Goal: Task Accomplishment & Management: Manage account settings

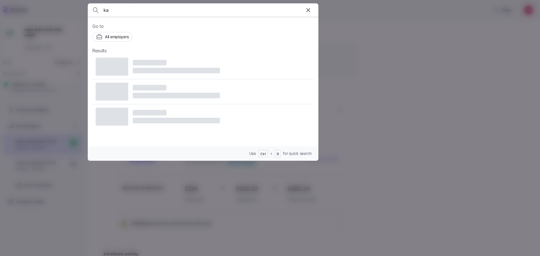
type input "k"
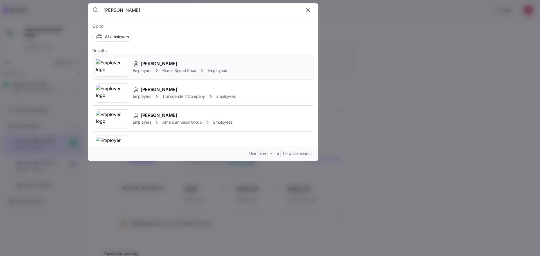
type input "[PERSON_NAME]"
click at [112, 70] on img at bounding box center [112, 67] width 32 height 16
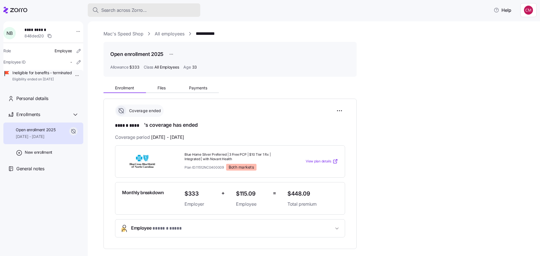
click at [121, 9] on span "Search across Zorro..." at bounding box center [124, 10] width 46 height 7
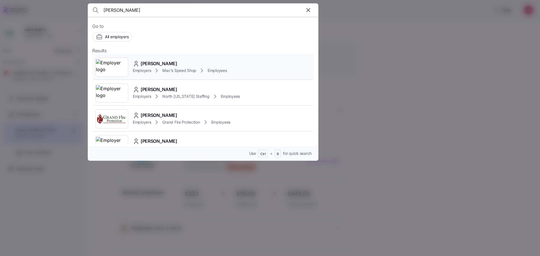
type input "[PERSON_NAME]"
click at [106, 69] on img at bounding box center [112, 67] width 32 height 16
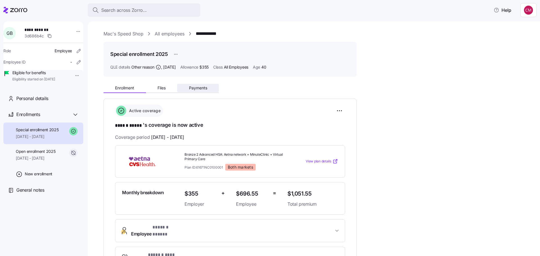
click at [197, 92] on button "Payments" at bounding box center [198, 88] width 42 height 8
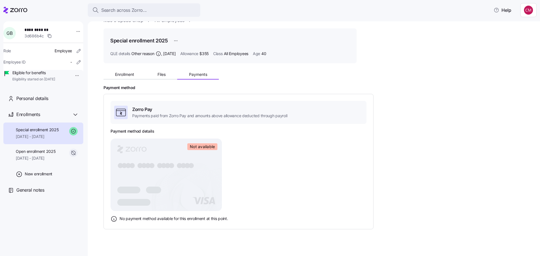
scroll to position [21, 0]
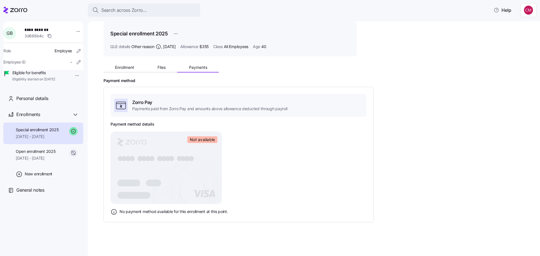
click at [63, 138] on div "Special enrollment 2025 [DATE] - [DATE]" at bounding box center [43, 134] width 80 height 22
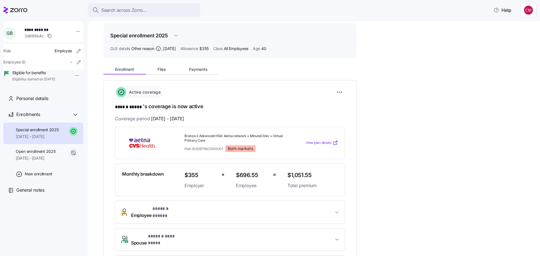
scroll to position [16, 0]
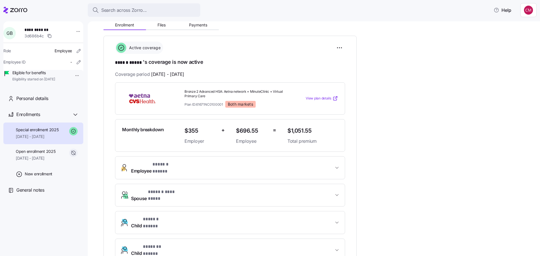
scroll to position [72, 0]
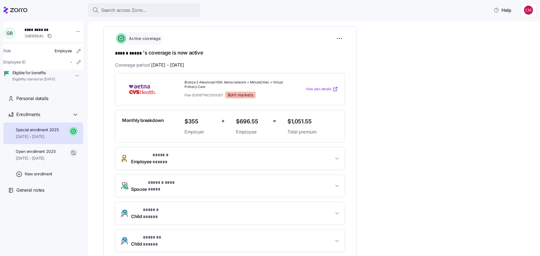
click at [220, 157] on span "Employee * ****** ***** *" at bounding box center [232, 159] width 203 height 14
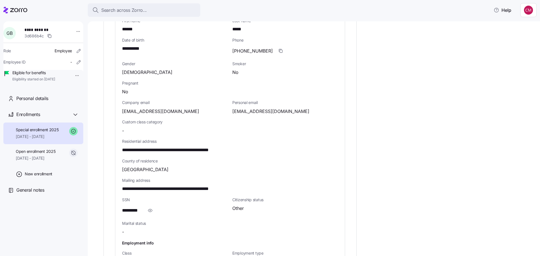
scroll to position [241, 0]
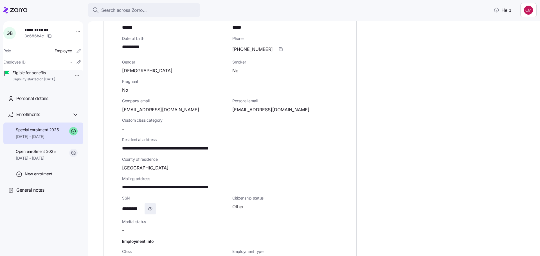
click at [150, 206] on icon "button" at bounding box center [150, 209] width 6 height 7
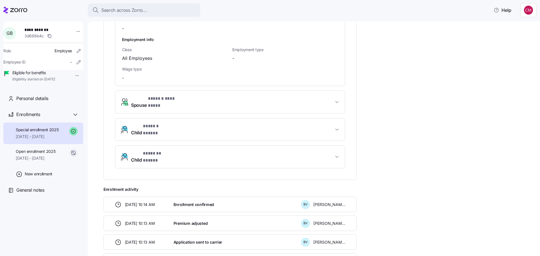
scroll to position [410, 0]
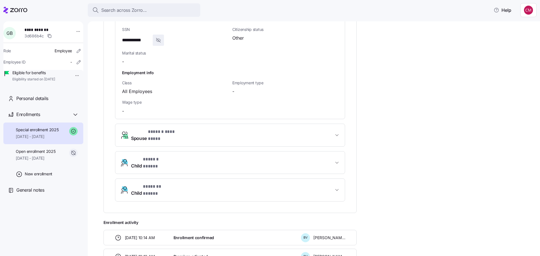
click at [205, 133] on button "Spouse * ****** ********* *" at bounding box center [230, 135] width 230 height 23
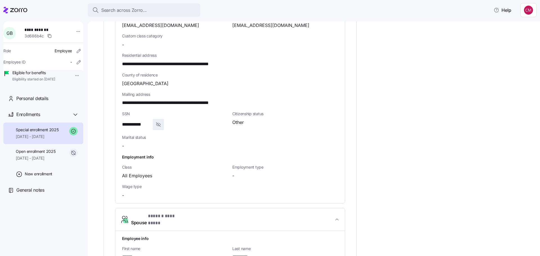
scroll to position [466, 0]
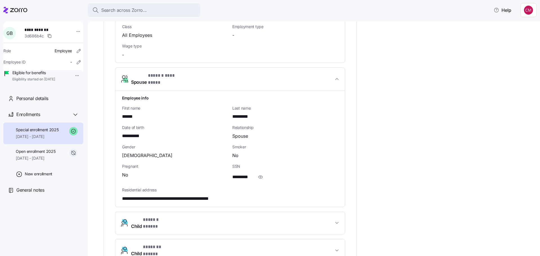
click at [208, 217] on span "Child * ****** ***** *" at bounding box center [232, 224] width 203 height 14
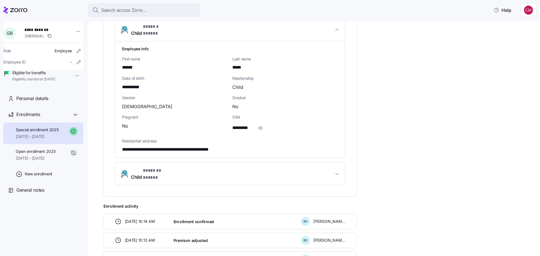
scroll to position [663, 0]
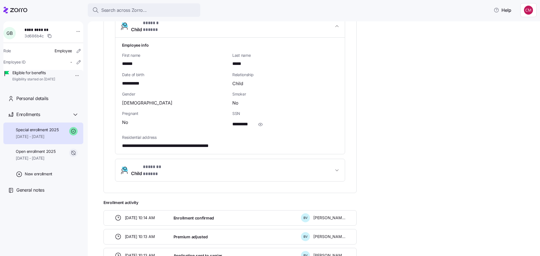
click at [210, 162] on button "Child * ******* ***** *" at bounding box center [230, 170] width 230 height 23
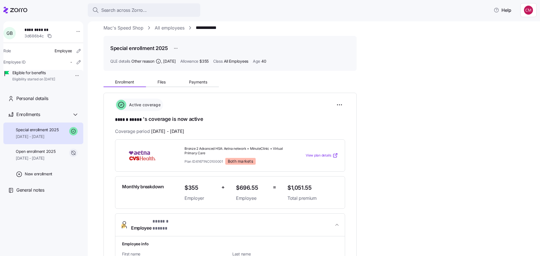
scroll to position [0, 0]
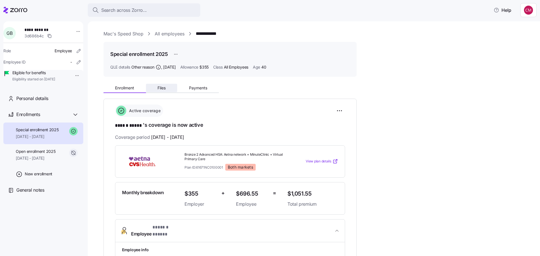
click at [165, 85] on button "Files" at bounding box center [162, 88] width 32 height 8
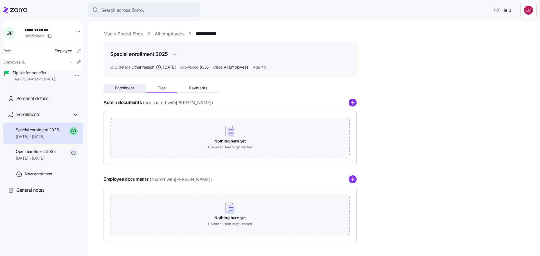
click at [122, 86] on span "Enrollment" at bounding box center [124, 88] width 19 height 4
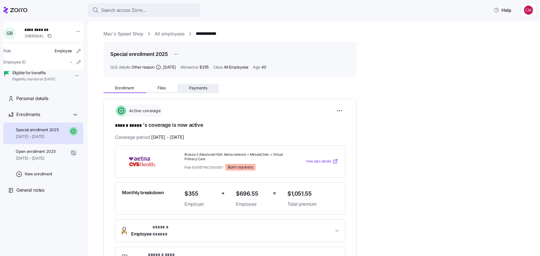
click at [200, 86] on span "Payments" at bounding box center [198, 88] width 18 height 4
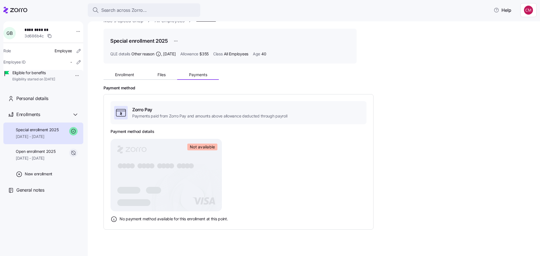
scroll to position [21, 0]
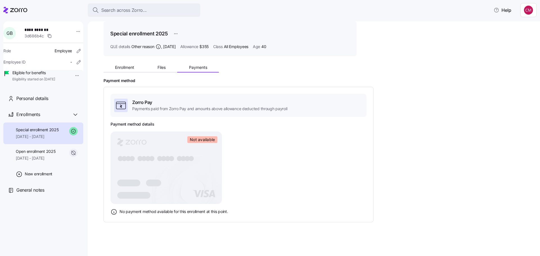
click at [41, 140] on span "[DATE] - [DATE]" at bounding box center [37, 137] width 43 height 6
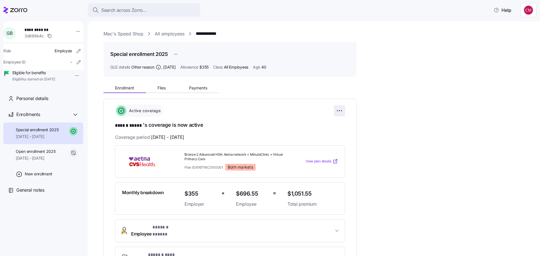
click at [342, 110] on html "**********" at bounding box center [270, 126] width 540 height 253
click at [395, 124] on html "**********" at bounding box center [270, 126] width 540 height 253
click at [342, 110] on html "**********" at bounding box center [270, 126] width 540 height 253
click at [322, 133] on span "Change enrollment details" at bounding box center [300, 134] width 46 height 6
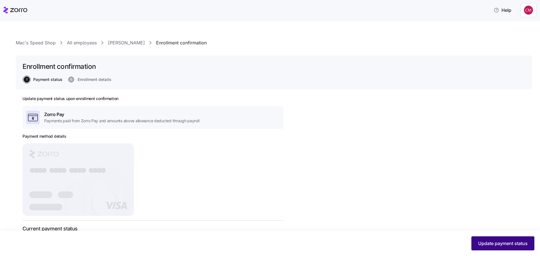
click at [478, 241] on span "Update payment status" at bounding box center [503, 243] width 50 height 7
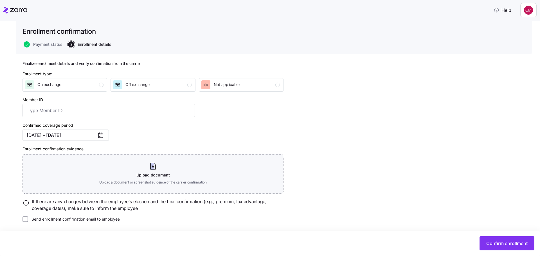
scroll to position [36, 0]
click at [508, 243] on span "Confirm enrollment" at bounding box center [507, 243] width 41 height 7
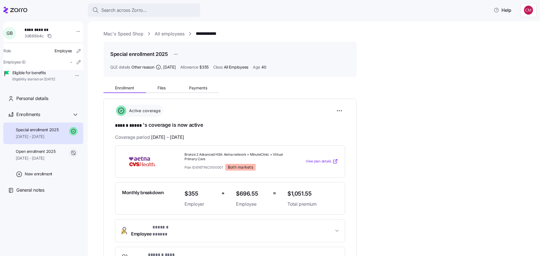
click at [200, 87] on span "Payments" at bounding box center [198, 88] width 18 height 4
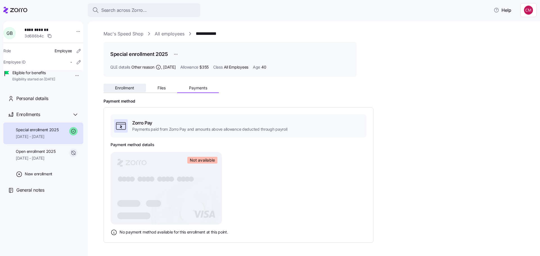
click at [122, 87] on span "Enrollment" at bounding box center [124, 88] width 19 height 4
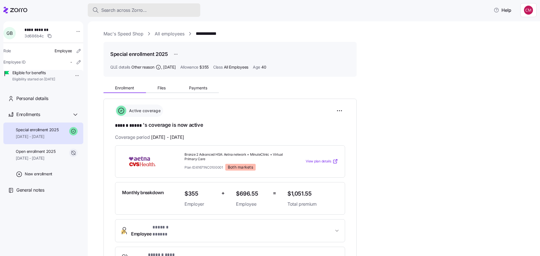
click at [141, 10] on span "Search across Zorro..." at bounding box center [124, 10] width 46 height 7
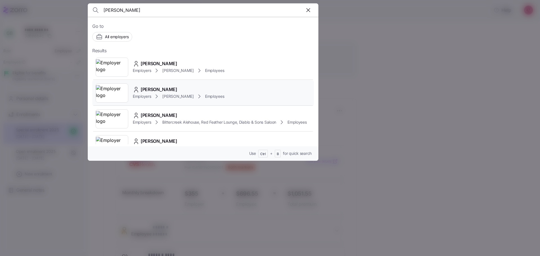
type input "[PERSON_NAME]"
click at [114, 92] on img at bounding box center [112, 93] width 32 height 16
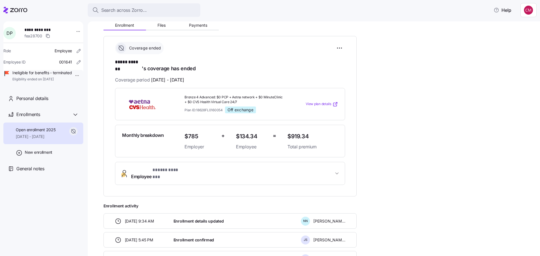
scroll to position [113, 0]
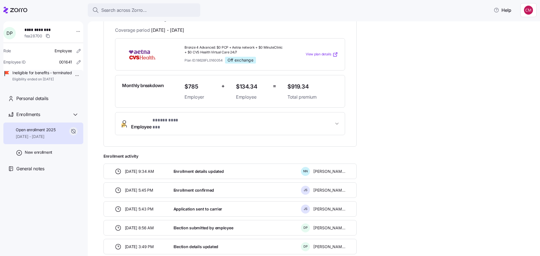
click at [191, 120] on button "Employee * ***** ******* *" at bounding box center [230, 124] width 230 height 23
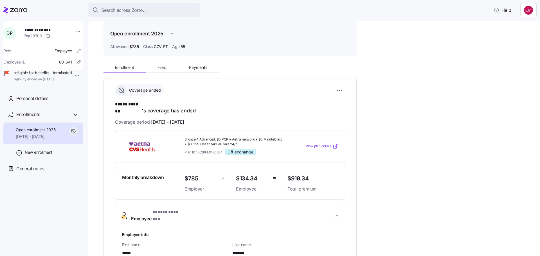
scroll to position [0, 0]
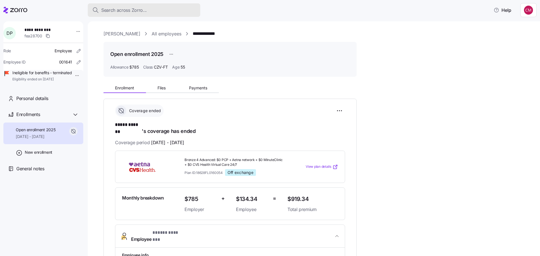
click at [130, 8] on span "Search across Zorro..." at bounding box center [124, 10] width 46 height 7
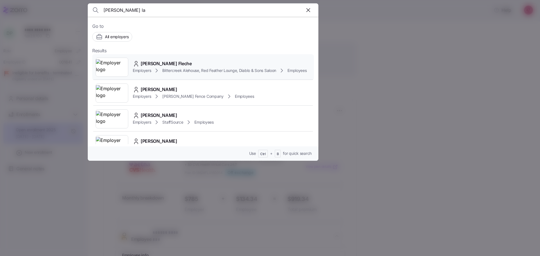
type input "[PERSON_NAME] la"
click at [118, 70] on img at bounding box center [112, 67] width 32 height 16
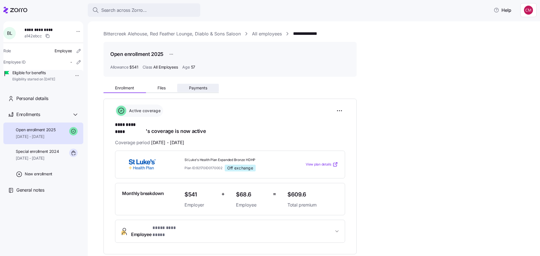
click at [190, 88] on span "Payments" at bounding box center [198, 88] width 18 height 4
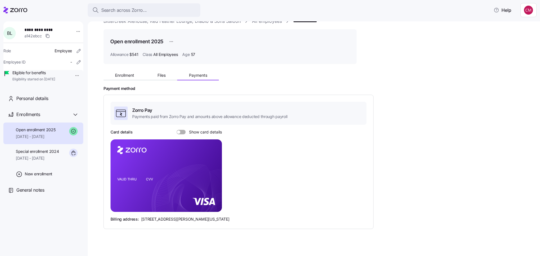
scroll to position [19, 0]
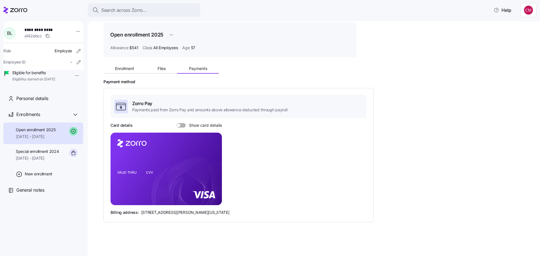
click at [182, 126] on span at bounding box center [183, 125] width 6 height 5
click at [177, 123] on input "Show card details" at bounding box center [177, 123] width 0 height 0
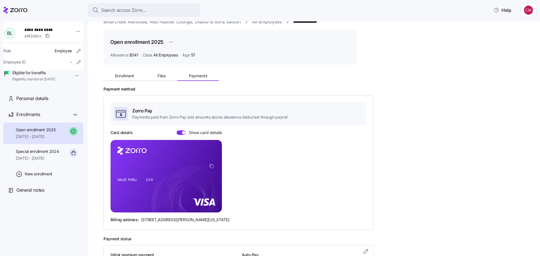
scroll to position [0, 0]
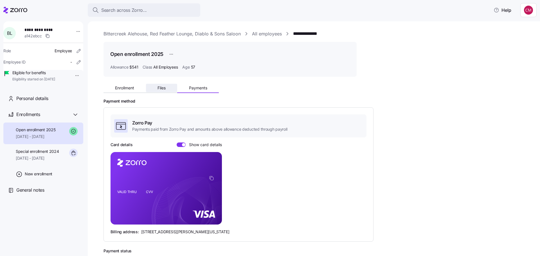
click at [162, 88] on span "Files" at bounding box center [162, 88] width 8 height 4
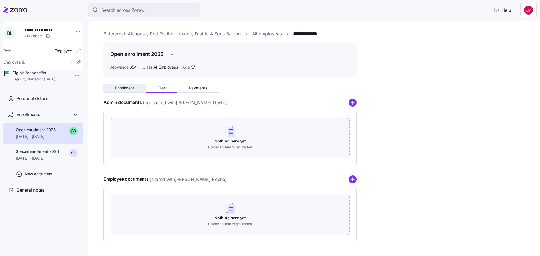
click at [121, 90] on button "Enrollment" at bounding box center [125, 88] width 42 height 8
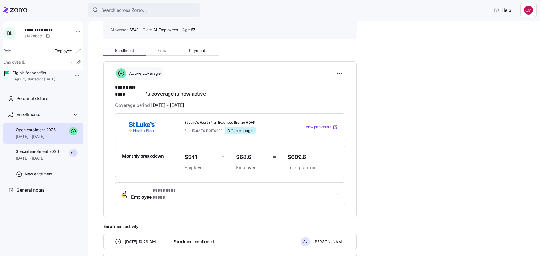
scroll to position [28, 0]
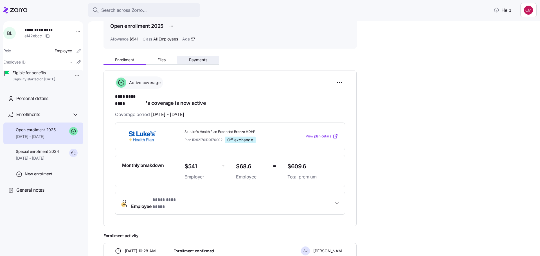
click at [191, 59] on span "Payments" at bounding box center [198, 60] width 18 height 4
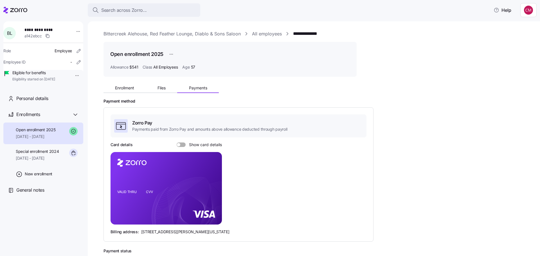
click at [177, 144] on span at bounding box center [178, 144] width 3 height 3
click at [177, 143] on input "Show card details" at bounding box center [177, 143] width 0 height 0
click at [126, 87] on span "Enrollment" at bounding box center [124, 88] width 19 height 4
